Goal: Task Accomplishment & Management: Use online tool/utility

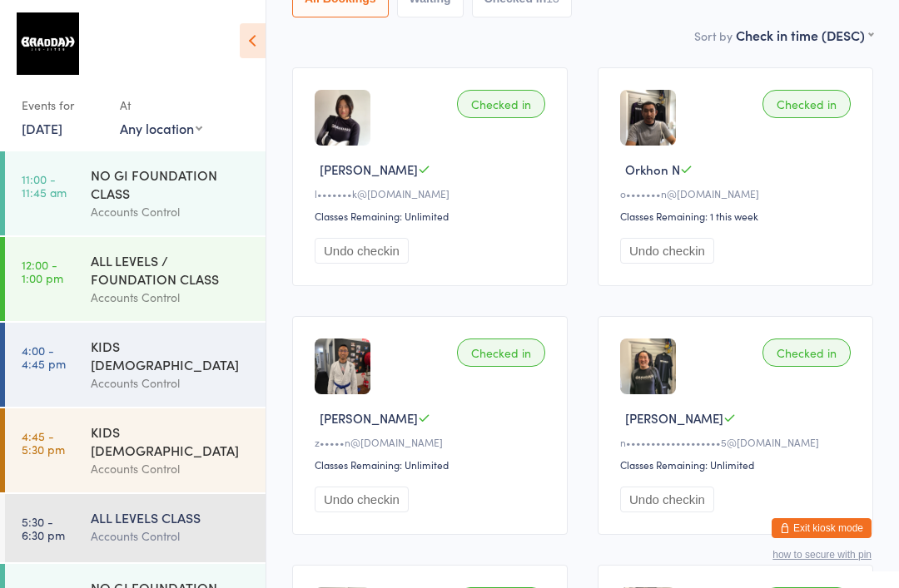
scroll to position [57, 0]
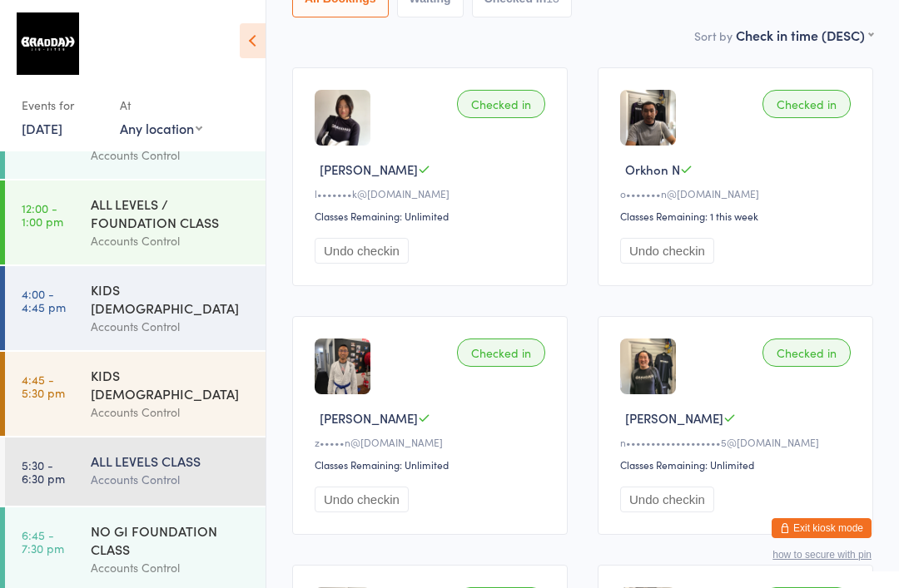
click at [160, 522] on div "NO GI FOUNDATION CLASS" at bounding box center [171, 540] width 161 height 37
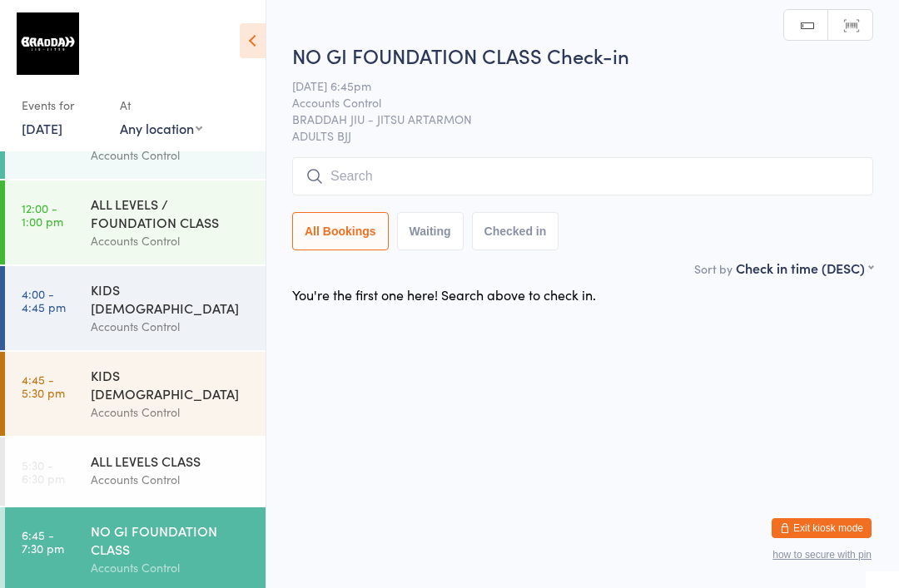
click at [448, 181] on input "search" at bounding box center [582, 176] width 581 height 38
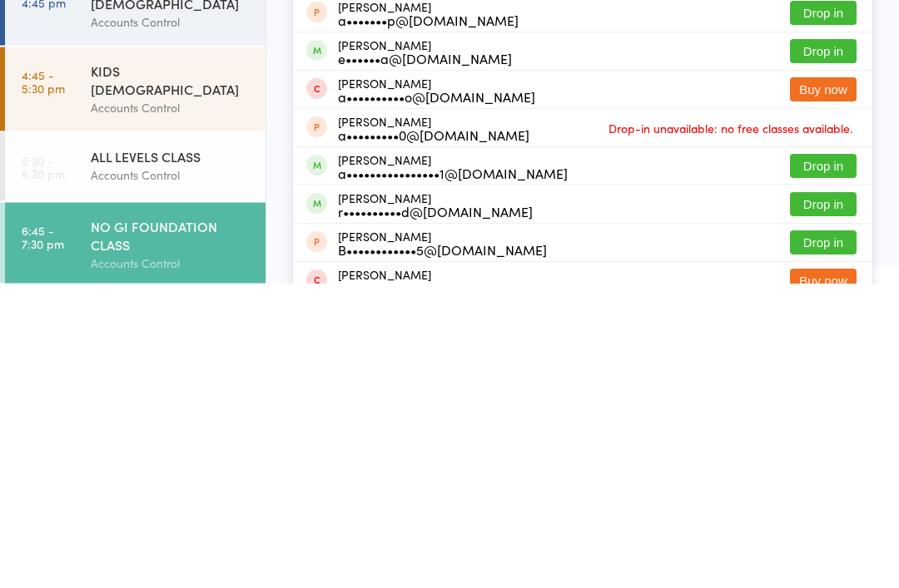
type input "[PERSON_NAME]"
click at [840, 459] on button "Drop in" at bounding box center [823, 471] width 67 height 24
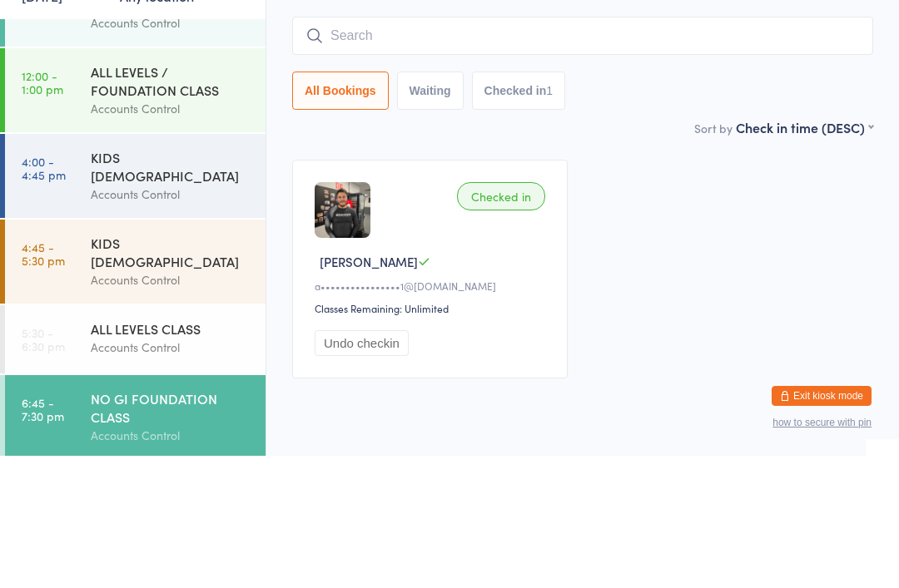
click at [612, 277] on div "Checked in [PERSON_NAME] W a••••••••••••••••1@[DOMAIN_NAME] Classes Remaining: …" at bounding box center [582, 401] width 611 height 249
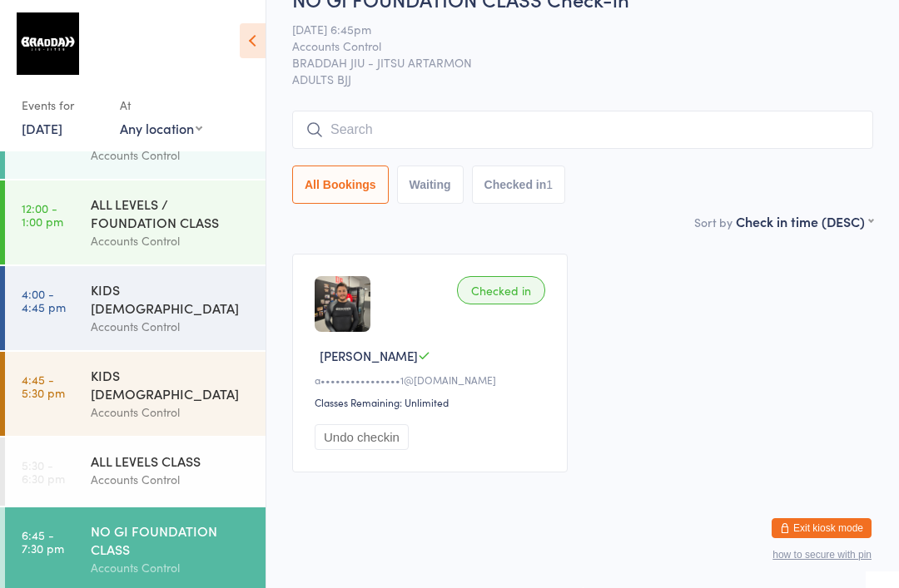
click at [762, 84] on div "NO GI FOUNDATION CLASS Check-in [DATE] 6:45pm Accounts Control BRADDAH JIU - JI…" at bounding box center [582, 98] width 581 height 227
click at [726, 111] on input "search" at bounding box center [582, 130] width 581 height 38
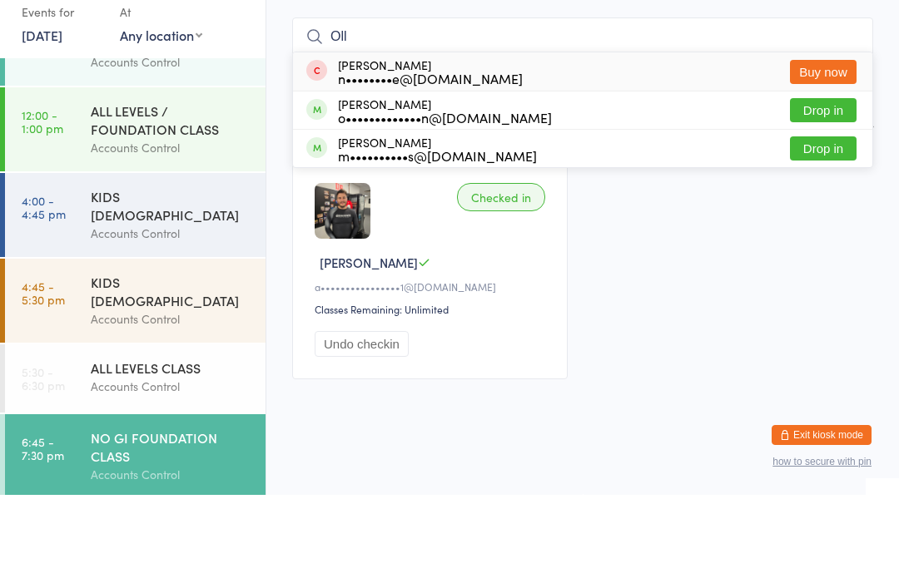
type input "Oll"
click at [830, 191] on button "Drop in" at bounding box center [823, 203] width 67 height 24
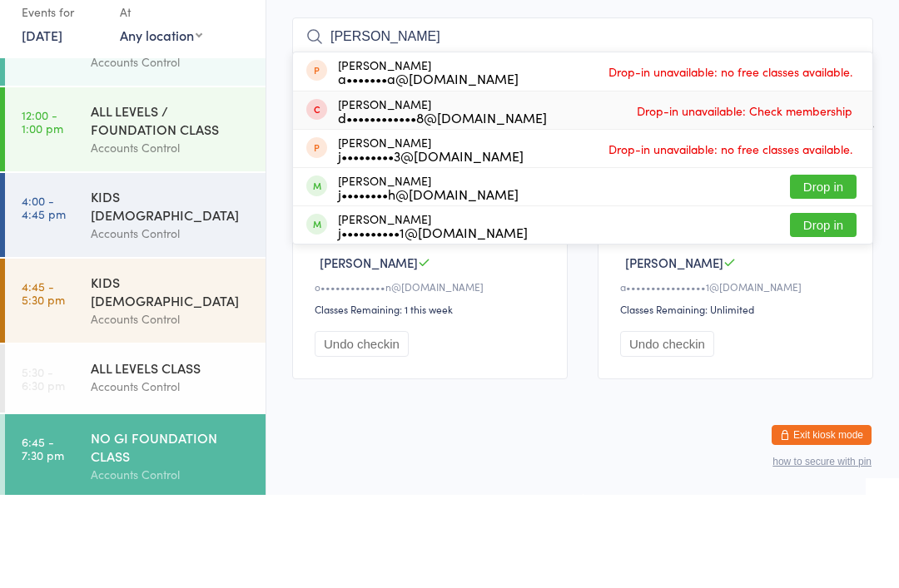
type input "[PERSON_NAME]"
click at [816, 191] on span "Drop-in unavailable: Check membership" at bounding box center [744, 203] width 224 height 25
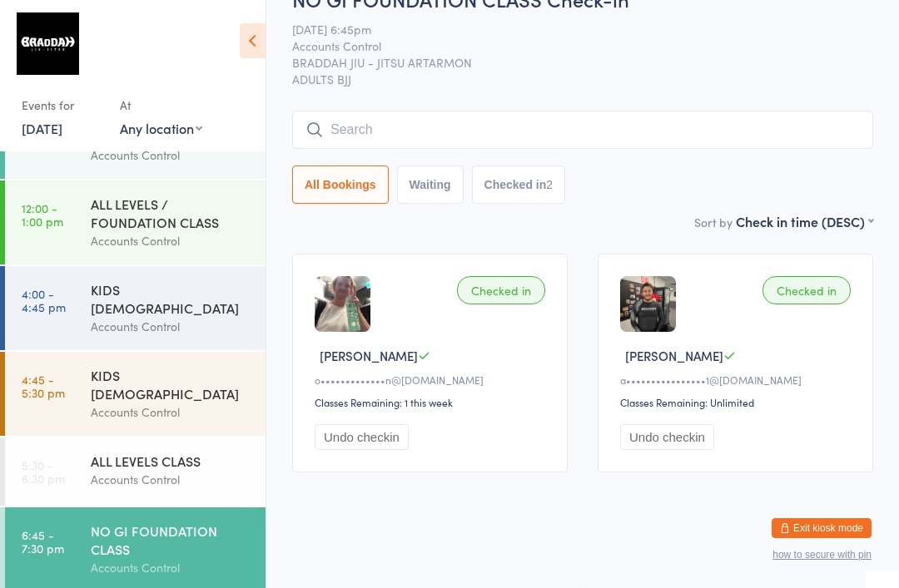
click at [653, 77] on div "NO GI FOUNDATION CLASS Check-in [DATE] 6:45pm Accounts Control BRADDAH JIU - JI…" at bounding box center [582, 98] width 581 height 227
click at [658, 111] on input "search" at bounding box center [582, 130] width 581 height 38
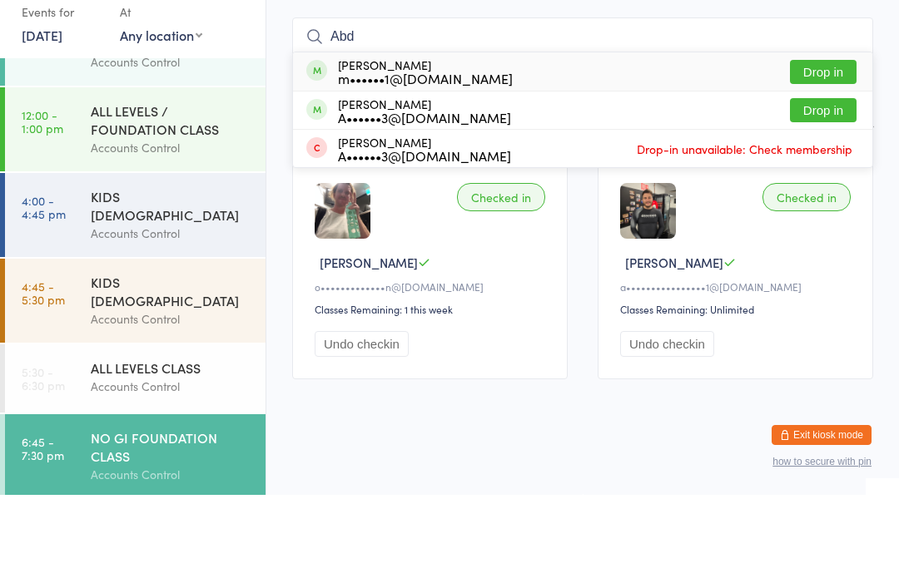
type input "Abd"
click at [821, 153] on button "Drop in" at bounding box center [823, 165] width 67 height 24
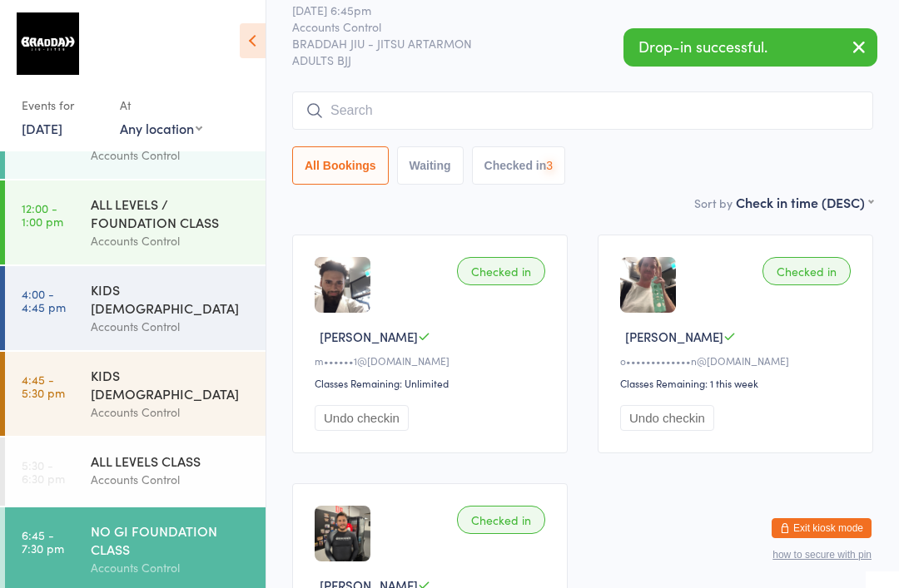
click at [617, 108] on input "search" at bounding box center [582, 111] width 581 height 38
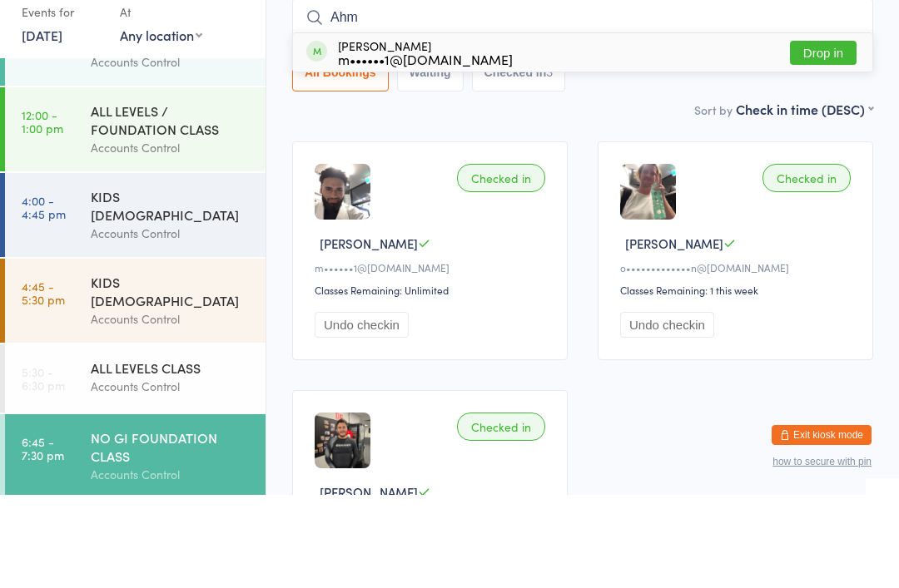
type input "Ahm"
click at [818, 134] on button "Drop in" at bounding box center [823, 146] width 67 height 24
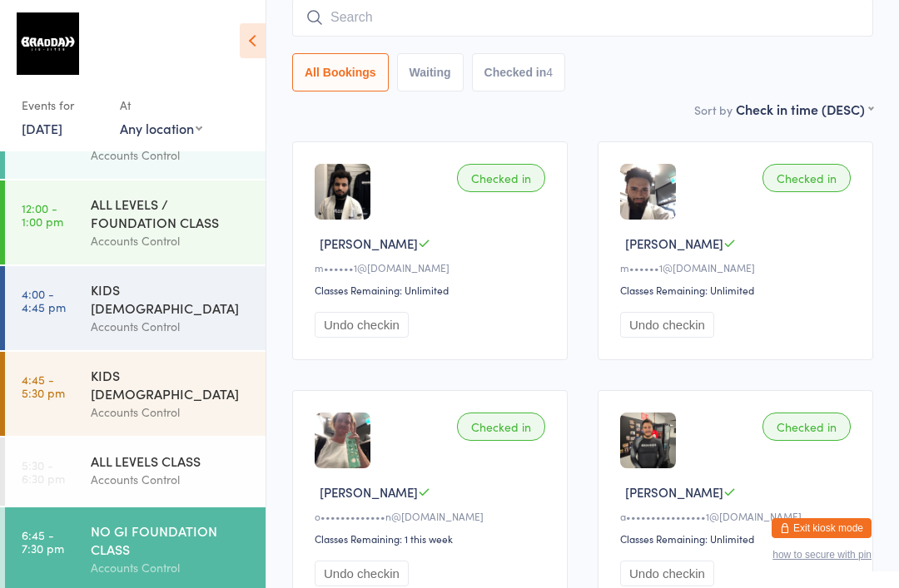
click at [679, 13] on input "search" at bounding box center [582, 17] width 581 height 38
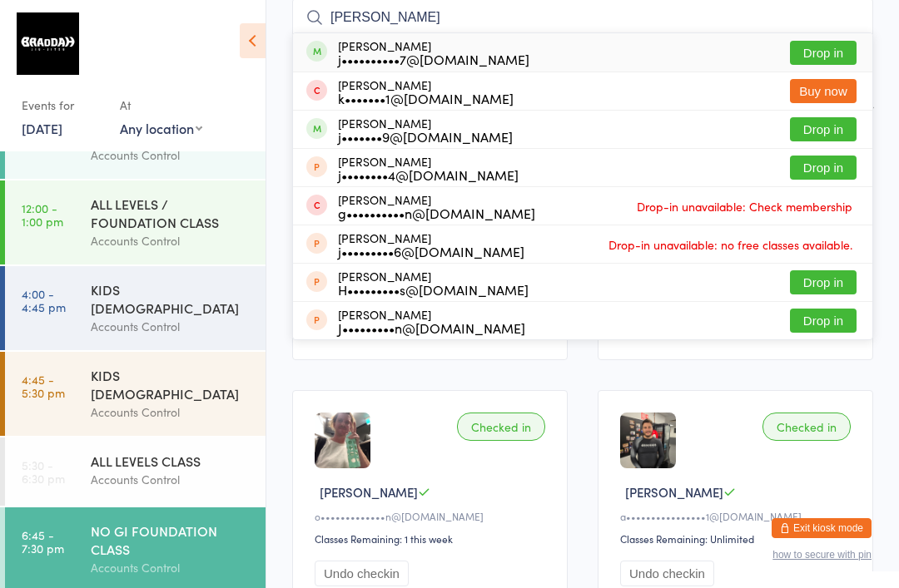
type input "[PERSON_NAME]"
click at [823, 61] on button "Drop in" at bounding box center [823, 53] width 67 height 24
